Goal: Information Seeking & Learning: Check status

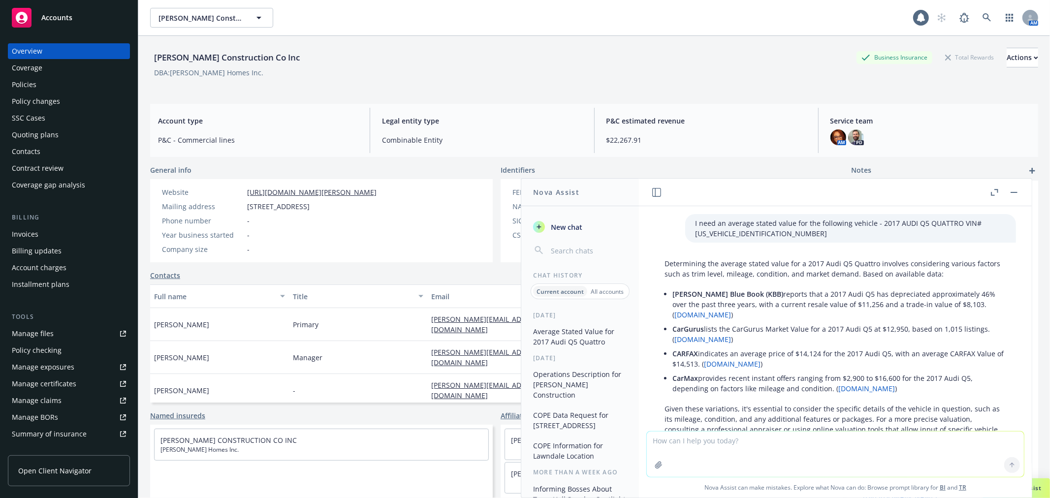
click at [1016, 192] on rect "button" at bounding box center [1013, 192] width 7 height 1
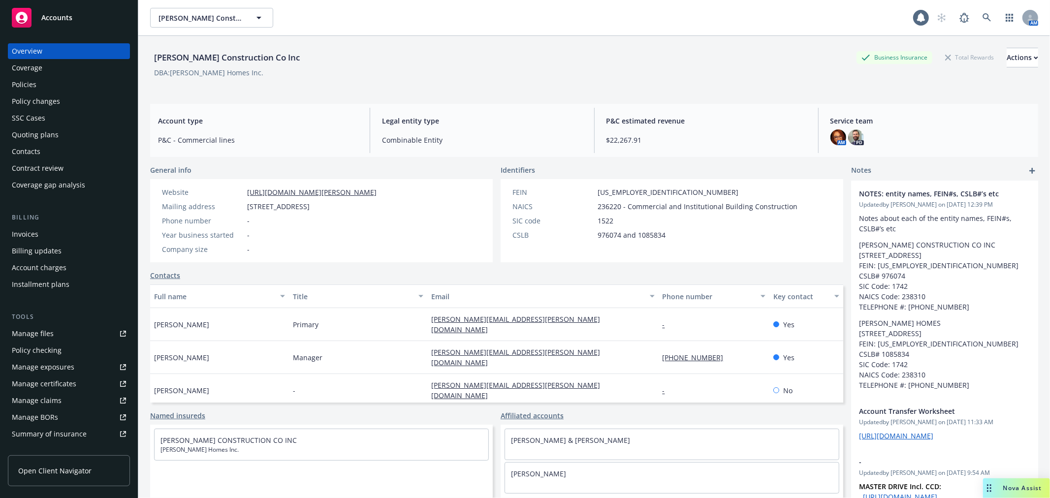
click at [57, 83] on div "Policies" at bounding box center [69, 85] width 114 height 16
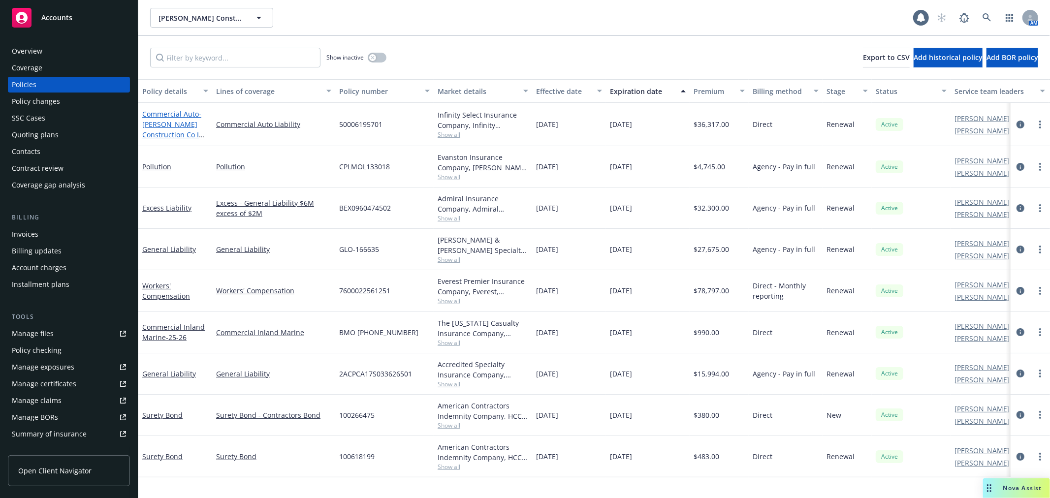
click at [184, 112] on link "Commercial Auto - [PERSON_NAME] Construction Co Inc - Commercial Auto" at bounding box center [174, 129] width 64 height 40
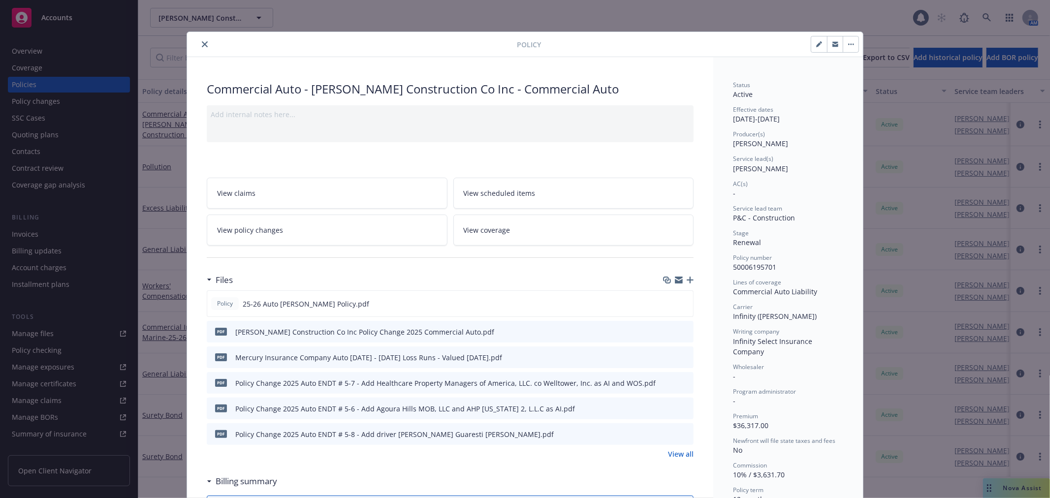
click at [202, 42] on icon "close" at bounding box center [205, 44] width 6 height 6
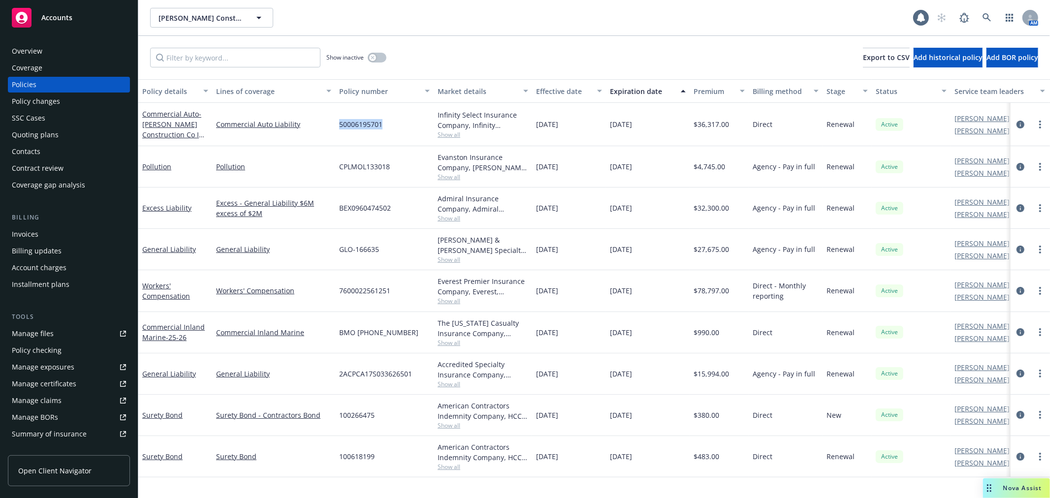
drag, startPoint x: 340, startPoint y: 124, endPoint x: 382, endPoint y: 129, distance: 42.5
click at [382, 129] on div "50006195701" at bounding box center [384, 124] width 98 height 43
copy span "50006195701"
click at [62, 19] on span "Accounts" at bounding box center [56, 18] width 31 height 8
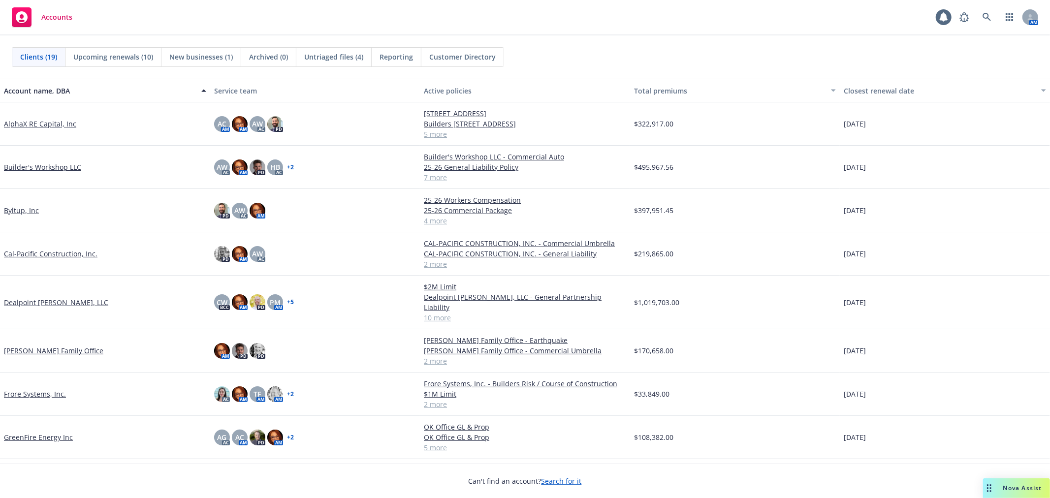
click at [38, 432] on link "GreenFire Energy Inc" at bounding box center [38, 437] width 69 height 10
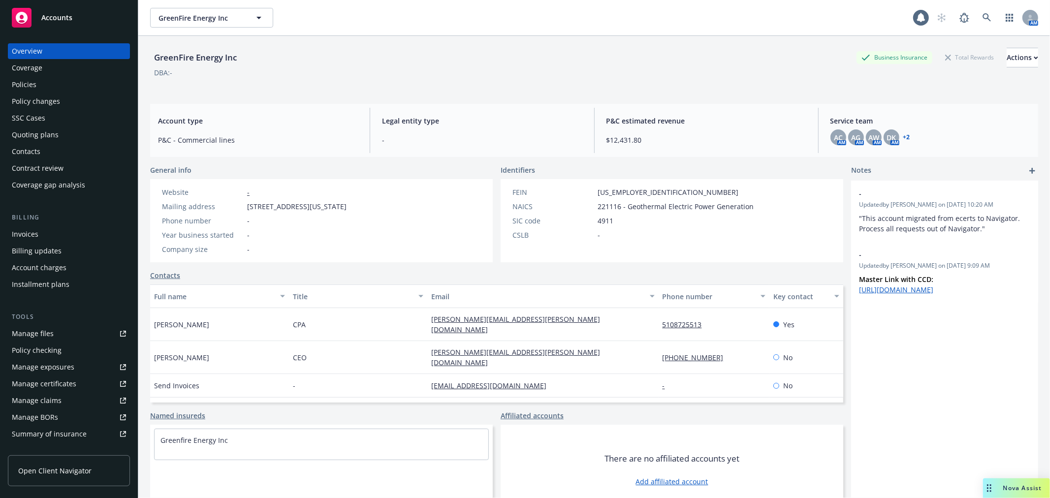
click at [31, 85] on div "Policies" at bounding box center [24, 85] width 25 height 16
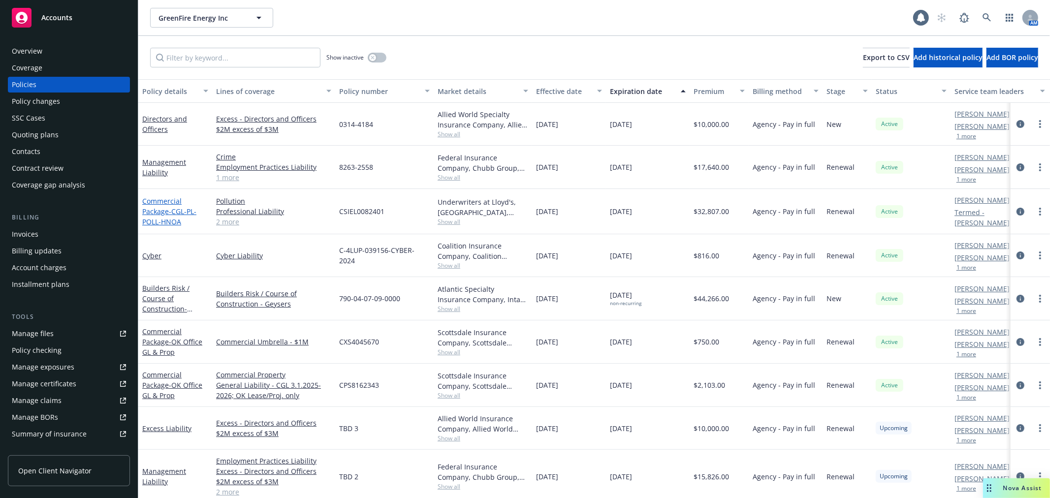
click at [159, 212] on link "Commercial Package - CGL-PL-POLL-HNOA" at bounding box center [169, 211] width 54 height 30
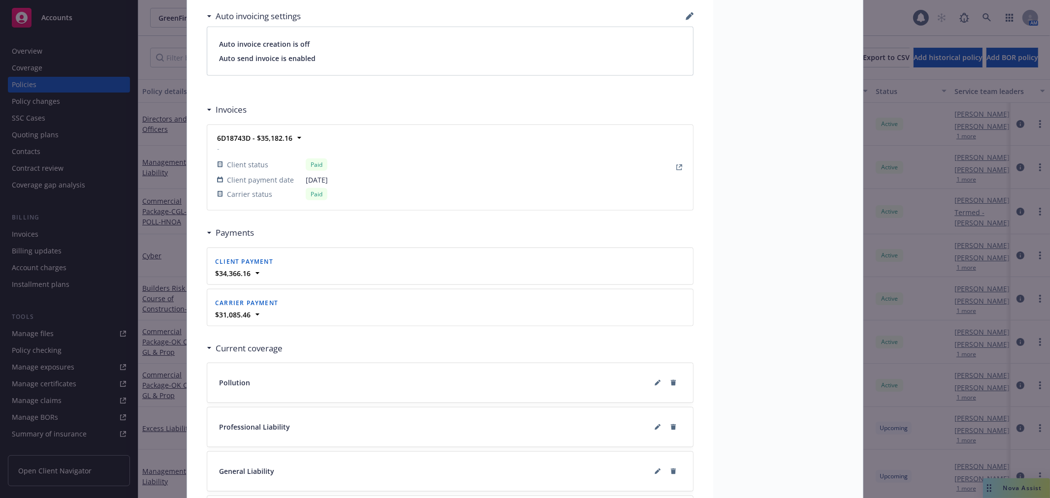
scroll to position [871, 0]
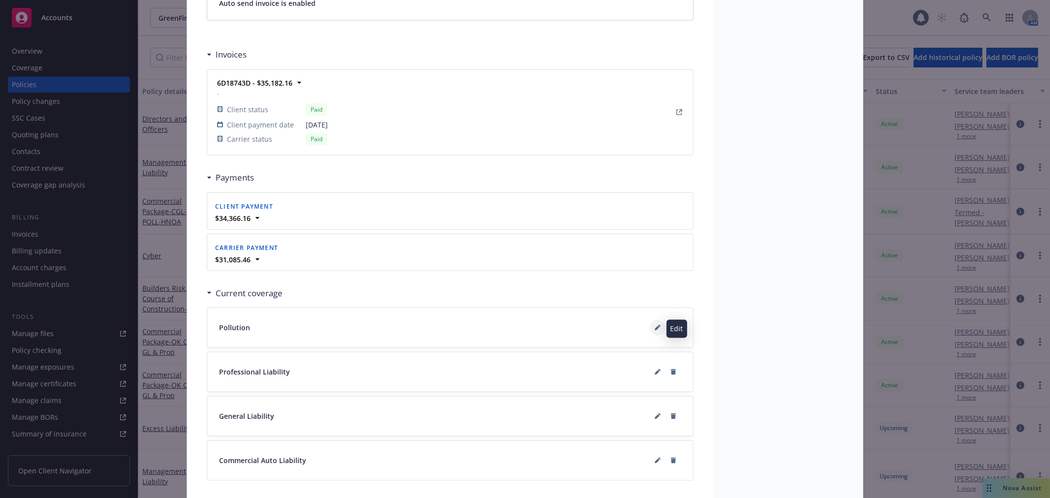
click at [654, 328] on icon at bounding box center [656, 328] width 5 height 5
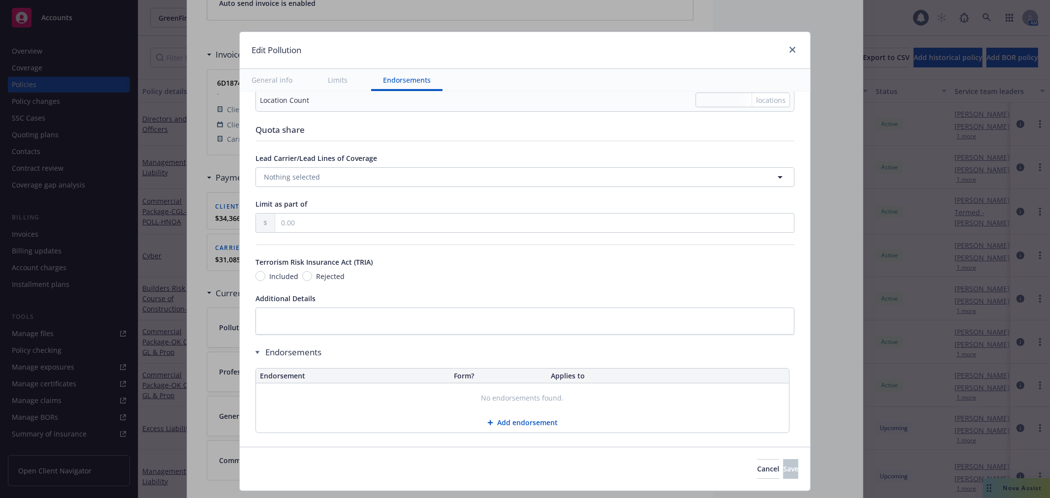
scroll to position [3627, 0]
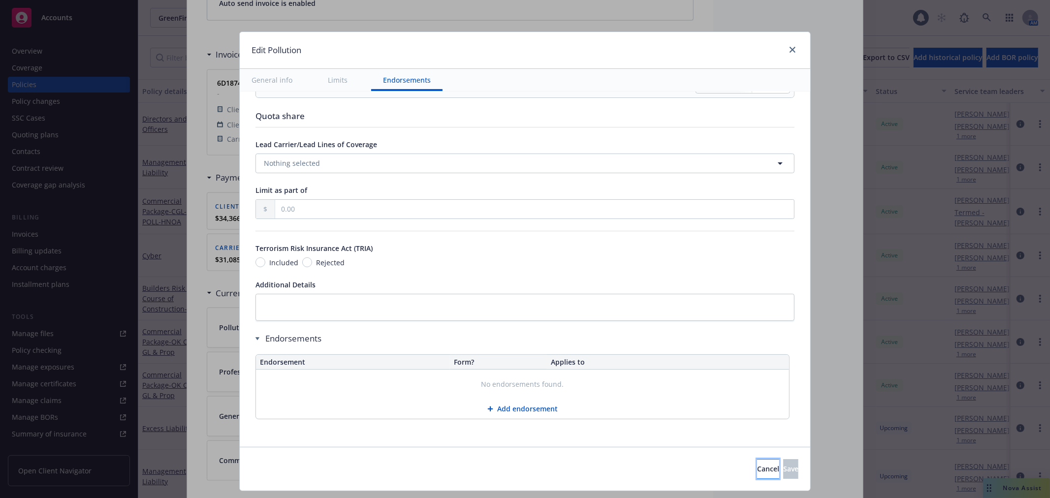
click at [757, 471] on button "Cancel" at bounding box center [768, 469] width 22 height 20
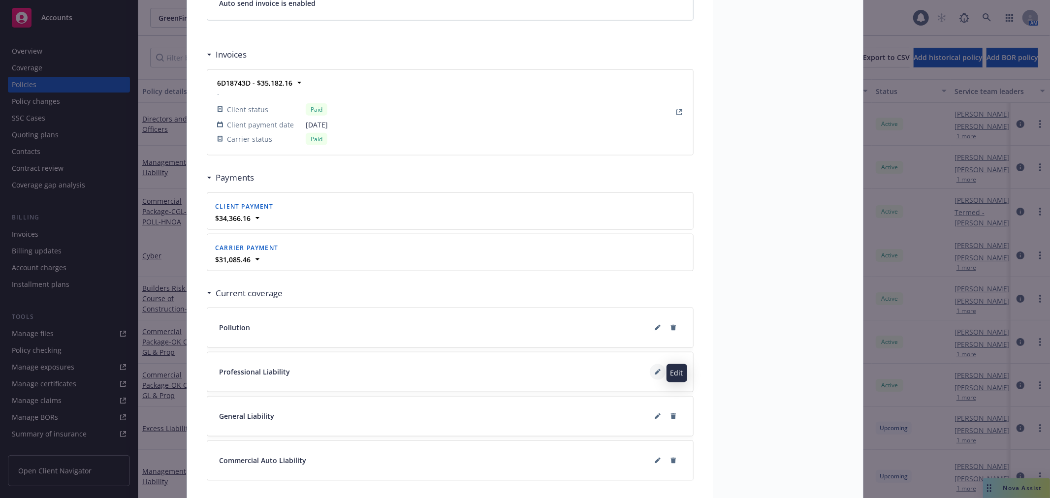
click at [654, 371] on icon at bounding box center [657, 372] width 6 height 6
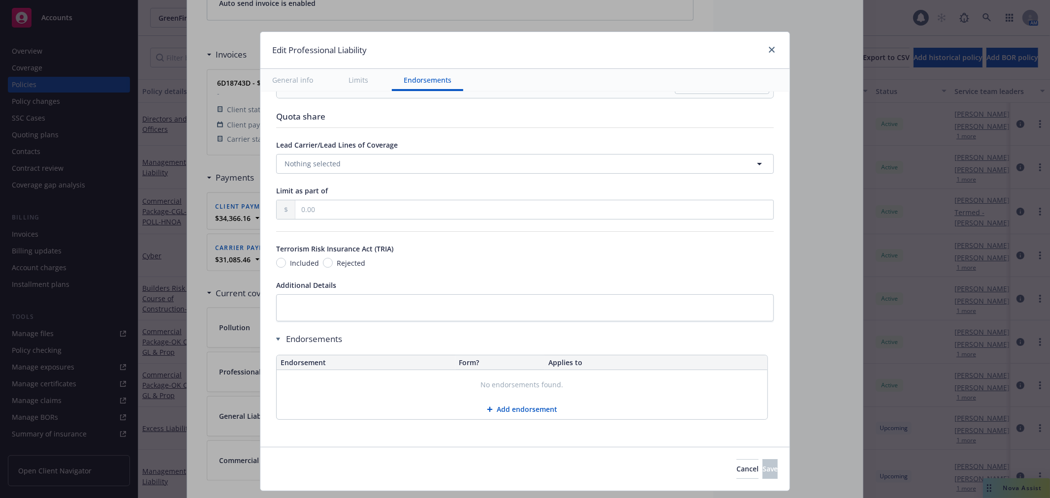
scroll to position [670, 0]
click at [769, 51] on icon "close" at bounding box center [772, 50] width 6 height 6
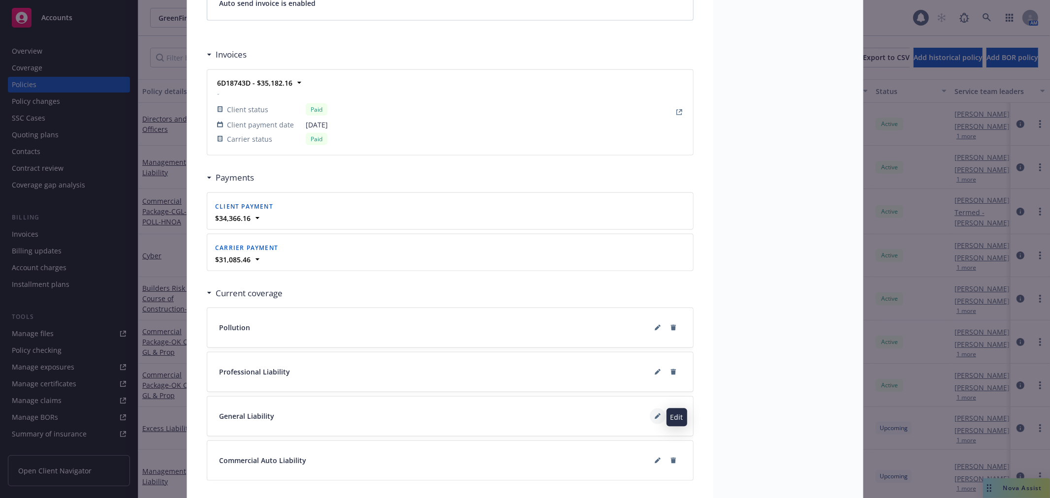
click at [654, 417] on icon at bounding box center [656, 416] width 5 height 5
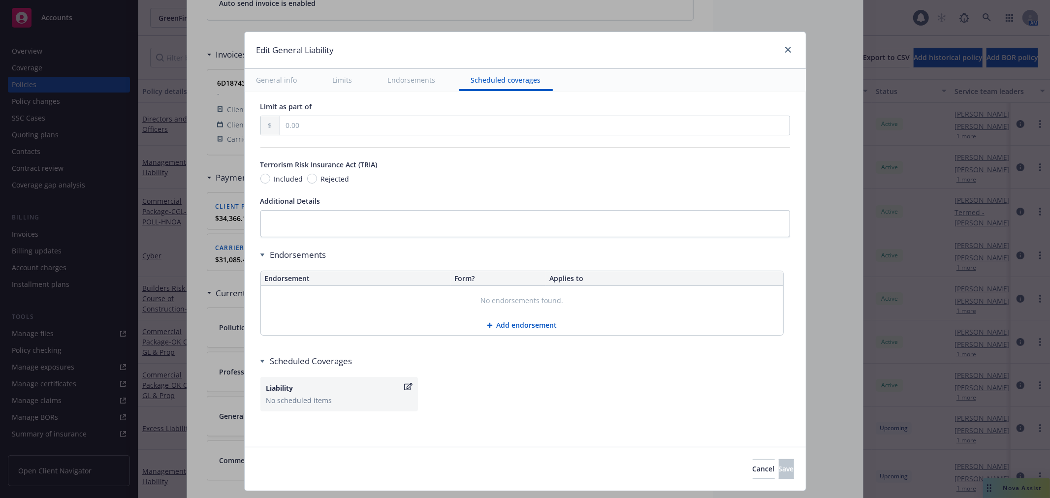
scroll to position [1173, 0]
click at [785, 52] on icon "close" at bounding box center [788, 50] width 6 height 6
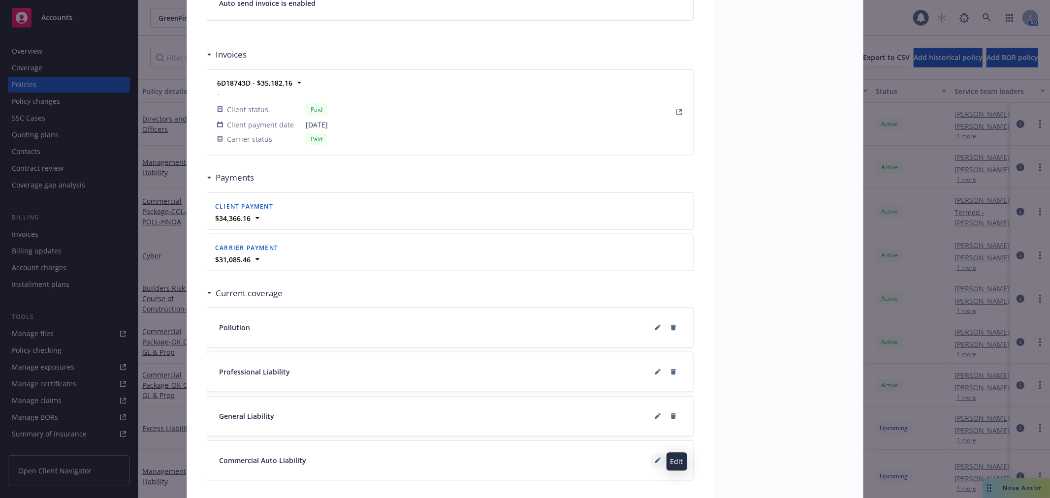
click at [654, 461] on icon at bounding box center [656, 461] width 5 height 5
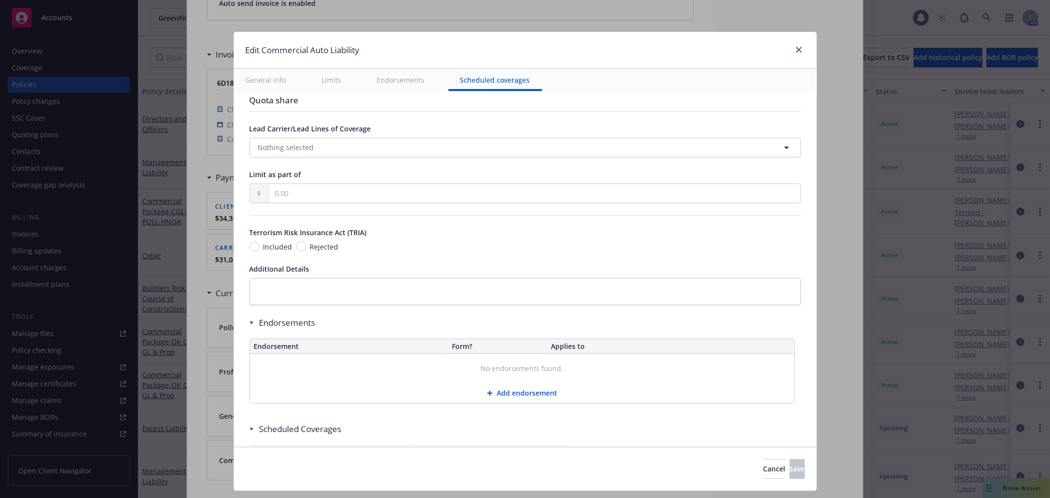
scroll to position [1380, 0]
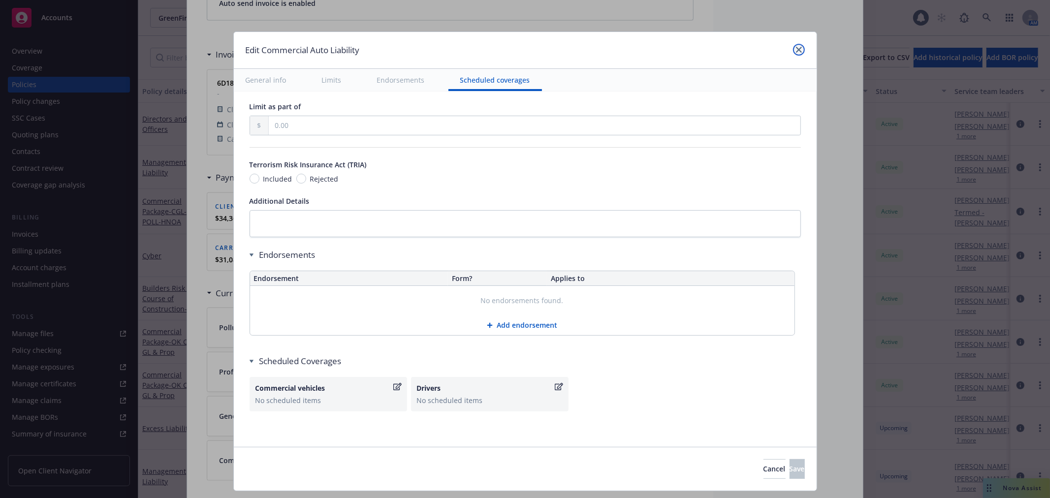
click at [798, 46] on link "close" at bounding box center [799, 50] width 12 height 12
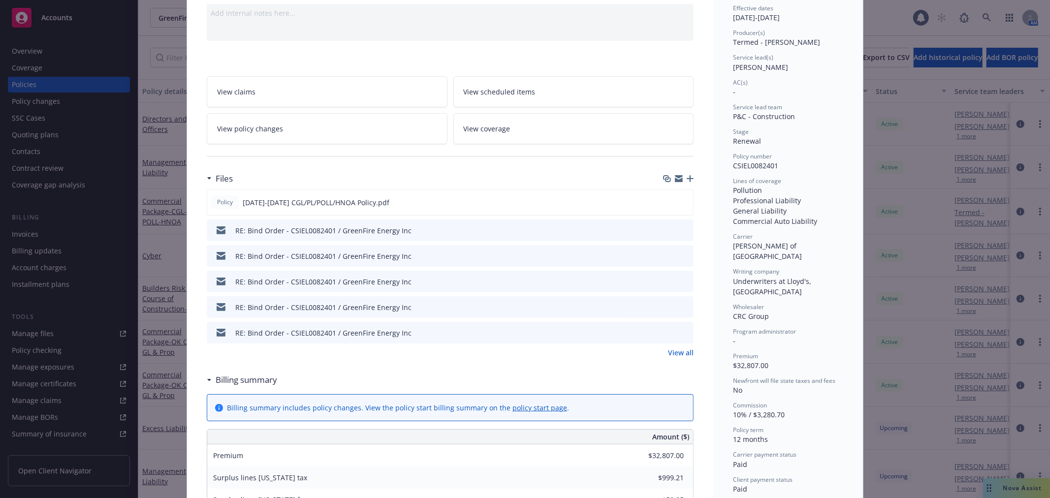
scroll to position [0, 0]
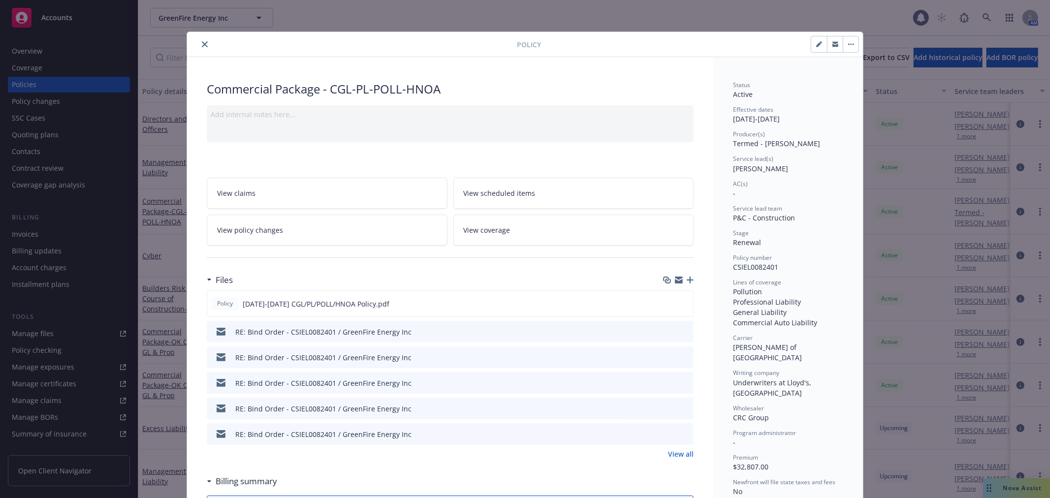
click at [202, 44] on icon "close" at bounding box center [205, 44] width 6 height 6
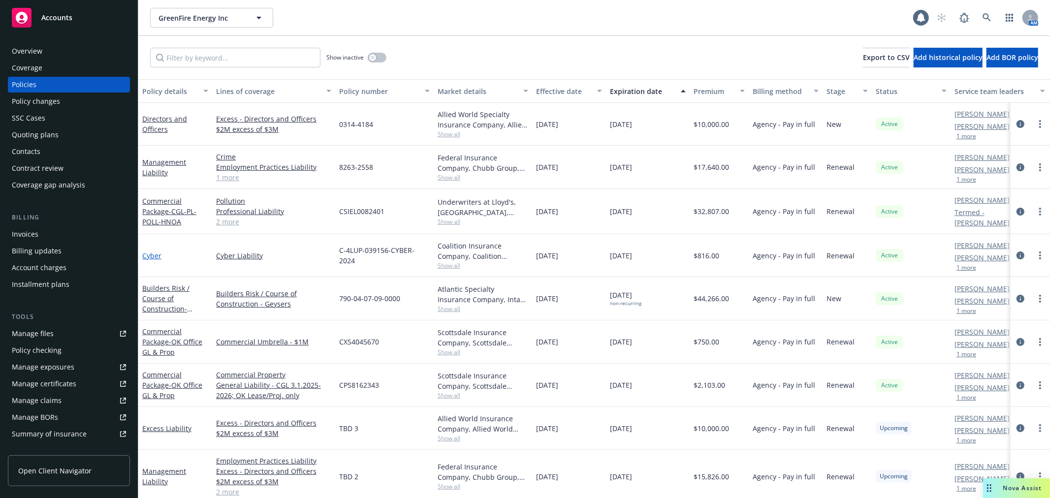
click at [157, 253] on link "Cyber" at bounding box center [151, 255] width 19 height 9
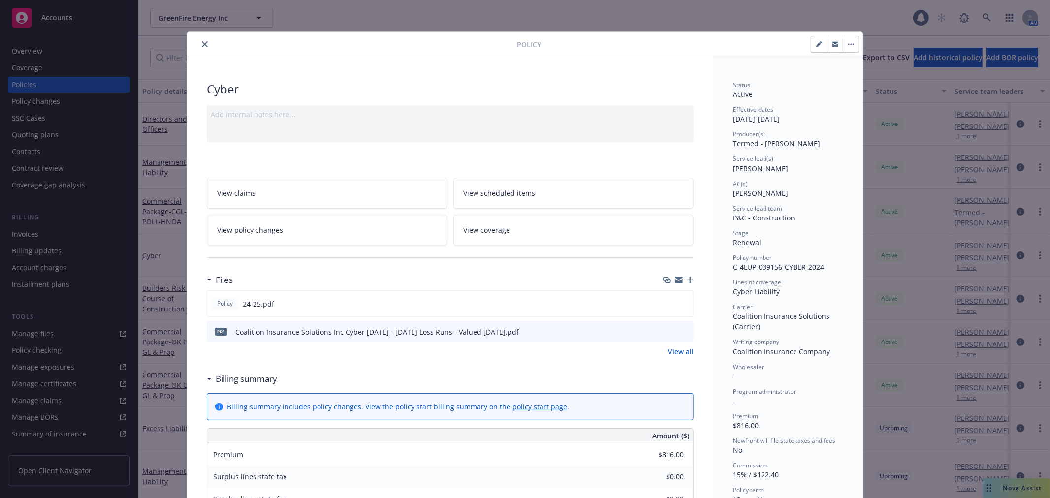
click at [819, 45] on button "button" at bounding box center [819, 44] width 16 height 16
select select "RENEWAL"
select select "12"
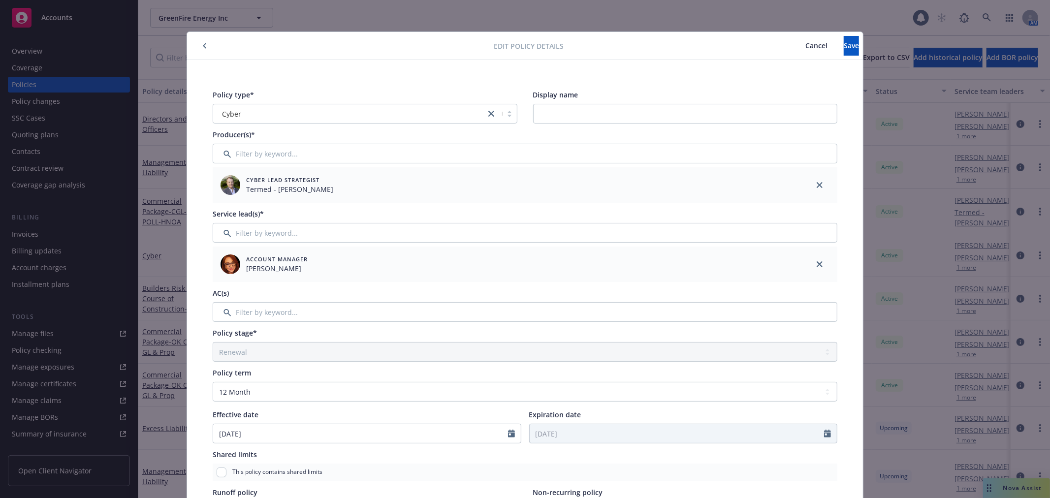
click at [805, 47] on span "Cancel" at bounding box center [816, 45] width 22 height 9
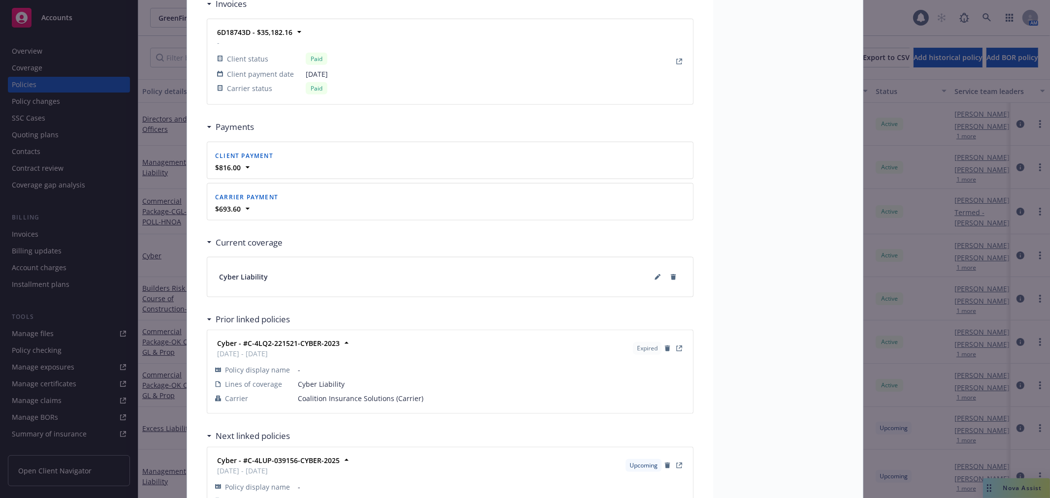
scroll to position [820, 0]
click at [654, 277] on icon at bounding box center [656, 277] width 5 height 5
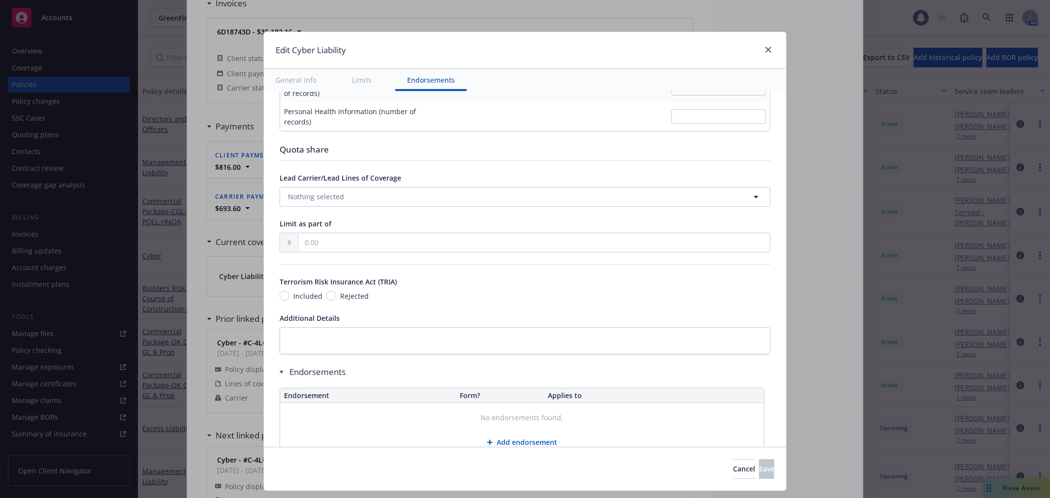
scroll to position [1781, 0]
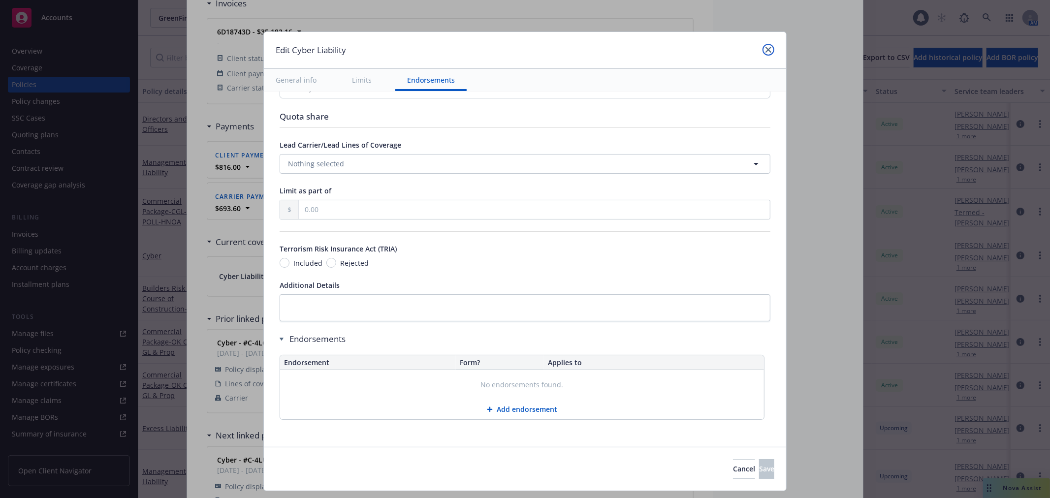
click at [769, 50] on link "close" at bounding box center [768, 50] width 12 height 12
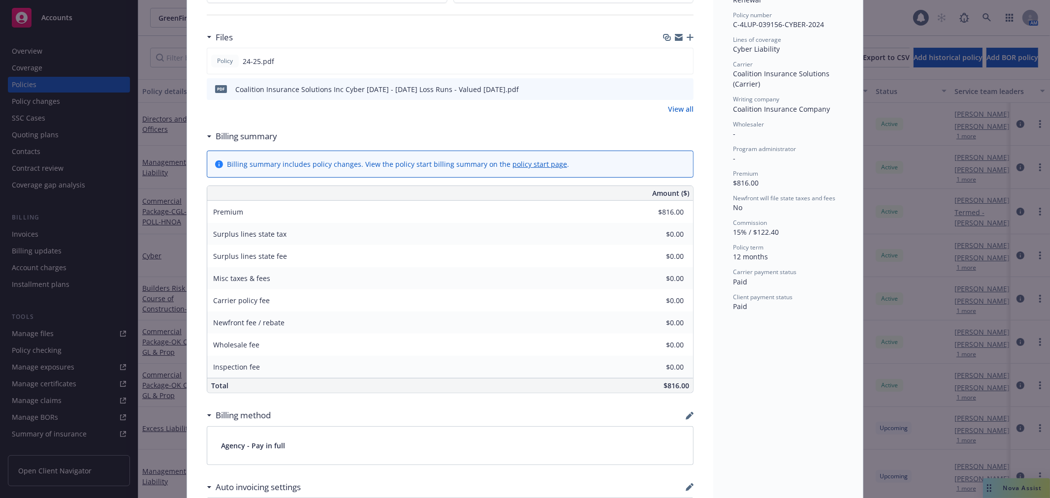
scroll to position [0, 0]
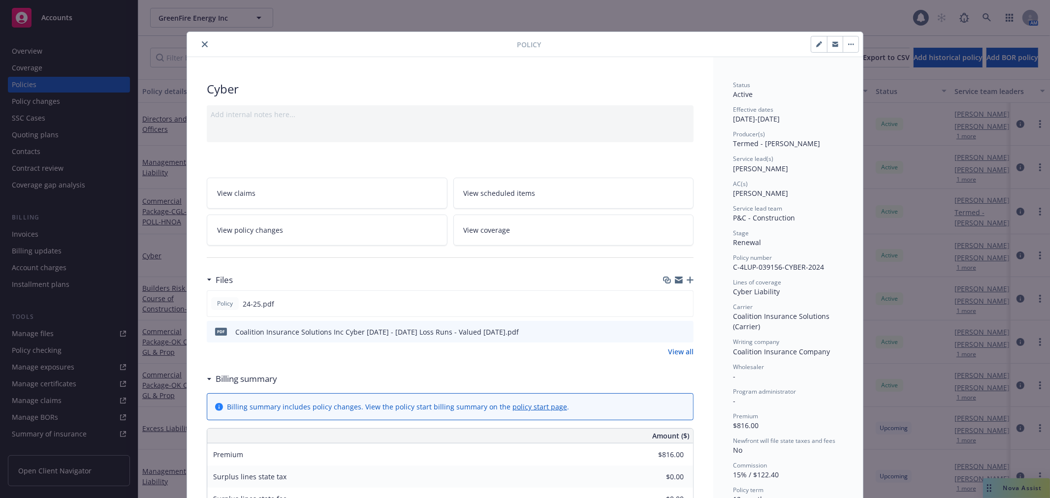
click at [199, 43] on button "close" at bounding box center [205, 44] width 12 height 12
